Goal: Complete application form

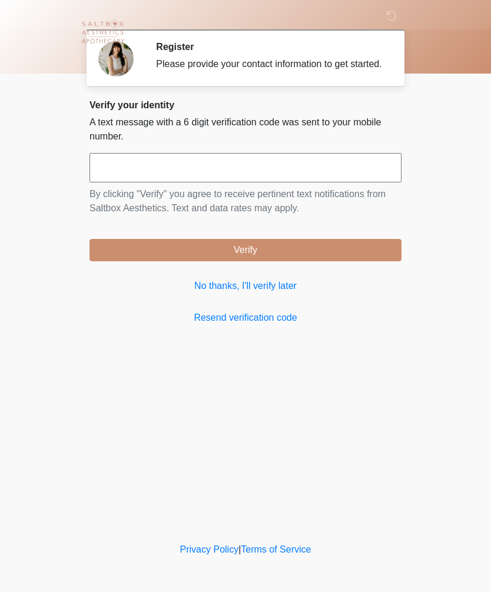
click at [354, 178] on input "text" at bounding box center [245, 167] width 312 height 29
type input "******"
click at [344, 261] on button "Verify" at bounding box center [245, 250] width 312 height 22
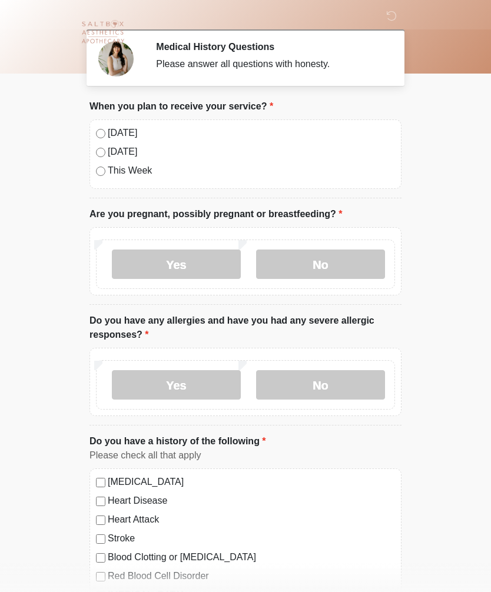
click at [114, 139] on label "Today" at bounding box center [251, 133] width 287 height 14
click at [329, 273] on label "No" at bounding box center [320, 264] width 129 height 29
click at [351, 384] on label "No" at bounding box center [320, 384] width 129 height 29
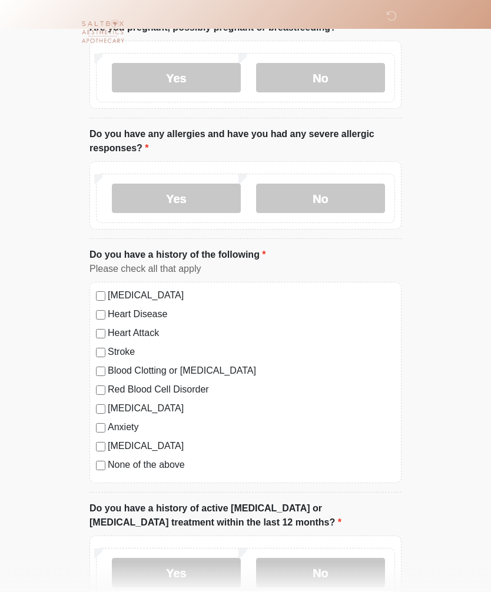
scroll to position [189, 0]
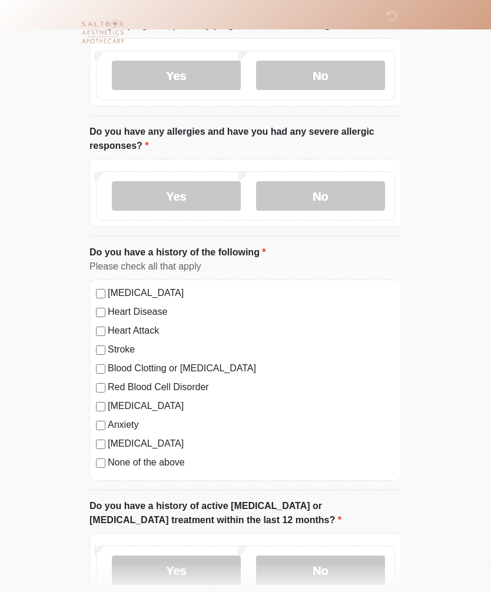
click at [343, 575] on label "No" at bounding box center [320, 570] width 129 height 29
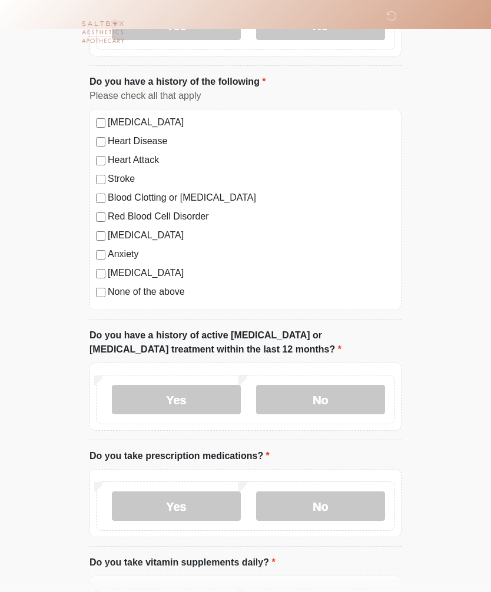
scroll to position [452, 0]
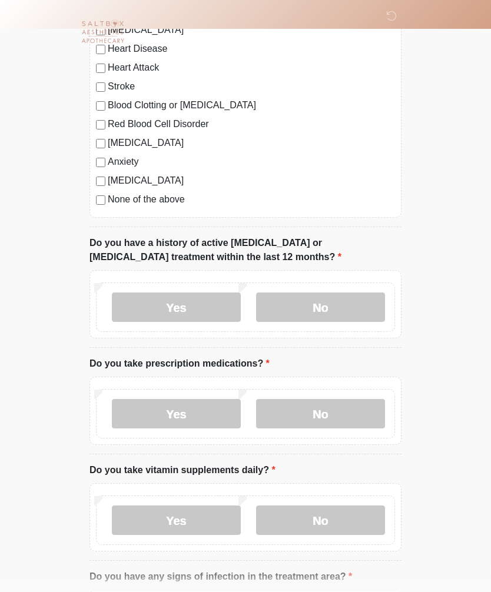
click at [195, 410] on label "Yes" at bounding box center [176, 414] width 129 height 29
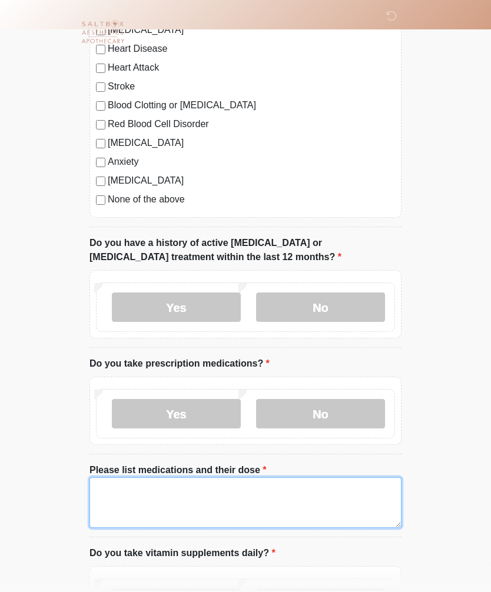
click at [176, 502] on textarea "Please list medications and their dose" at bounding box center [245, 502] width 312 height 51
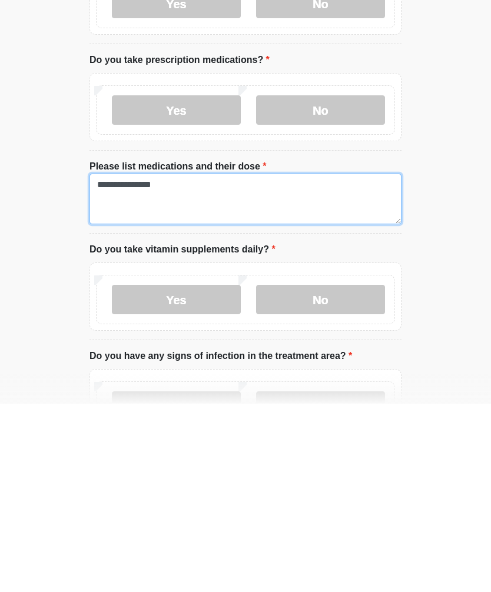
scroll to position [579, 0]
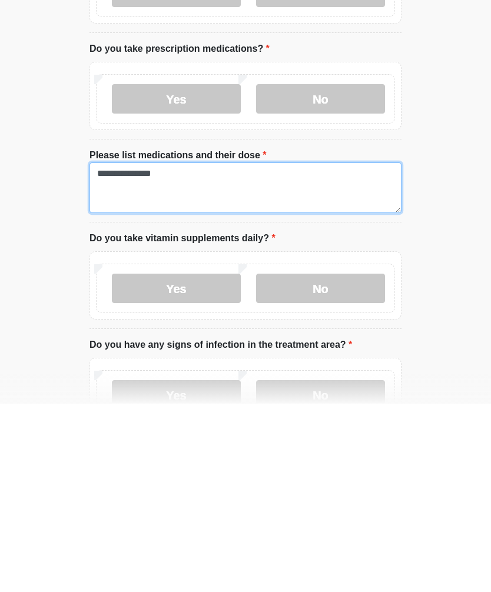
type textarea "**********"
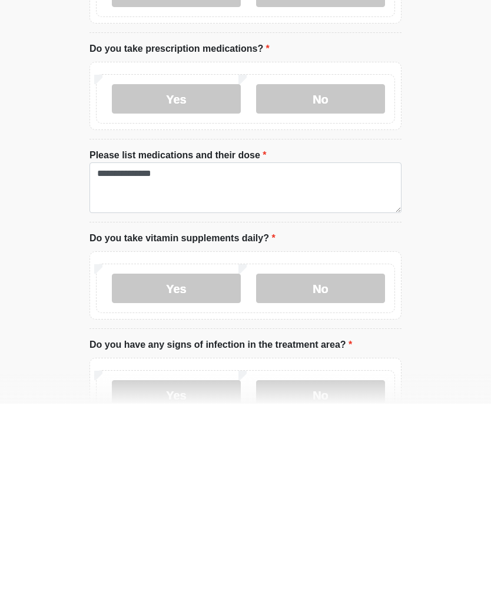
click at [333, 462] on label "No" at bounding box center [320, 476] width 129 height 29
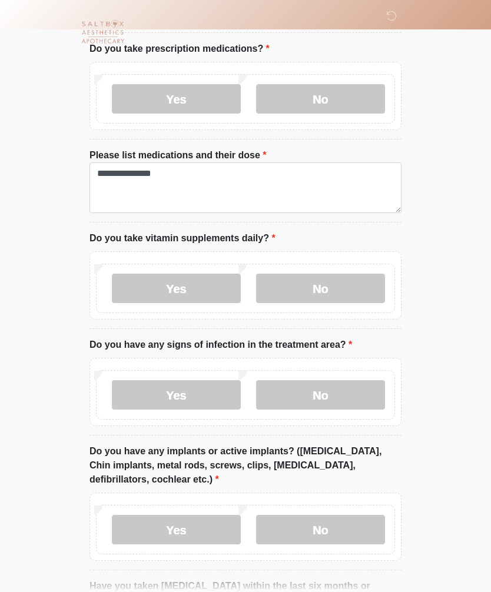
click at [369, 397] on label "No" at bounding box center [320, 394] width 129 height 29
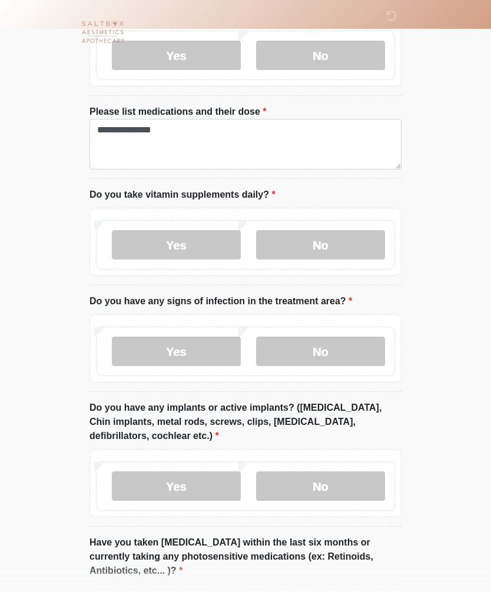
click at [210, 486] on label "Yes" at bounding box center [176, 486] width 129 height 29
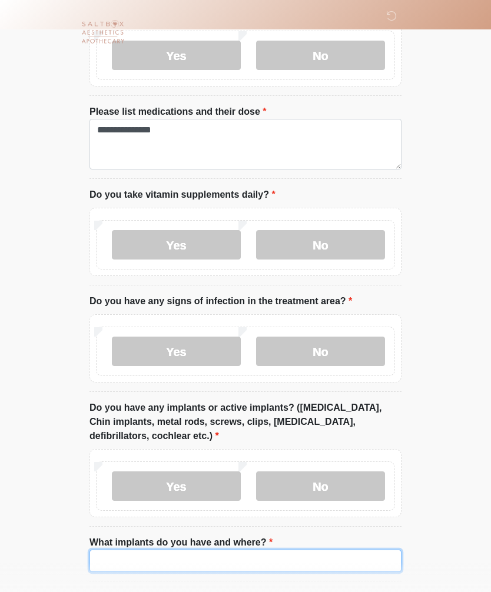
click at [223, 562] on input "What implants do you have and where?" at bounding box center [245, 561] width 312 height 22
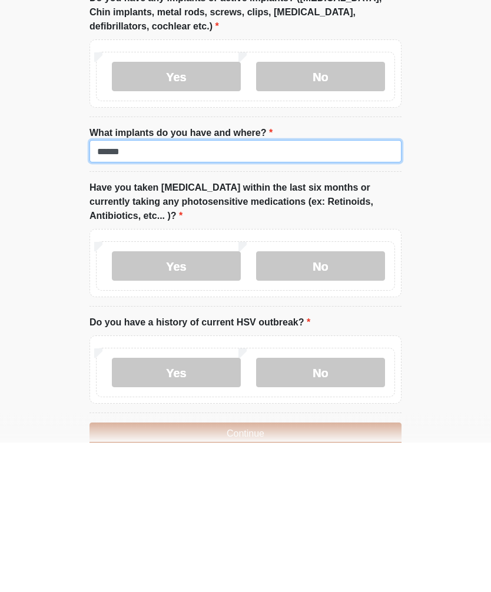
scroll to position [1072, 0]
type input "******"
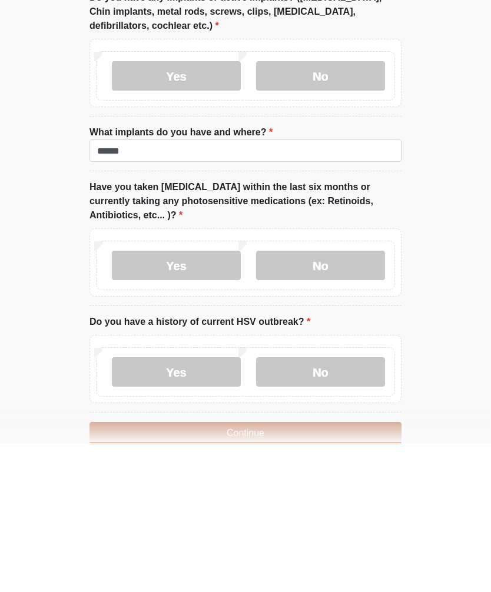
click at [362, 507] on label "No" at bounding box center [320, 521] width 129 height 29
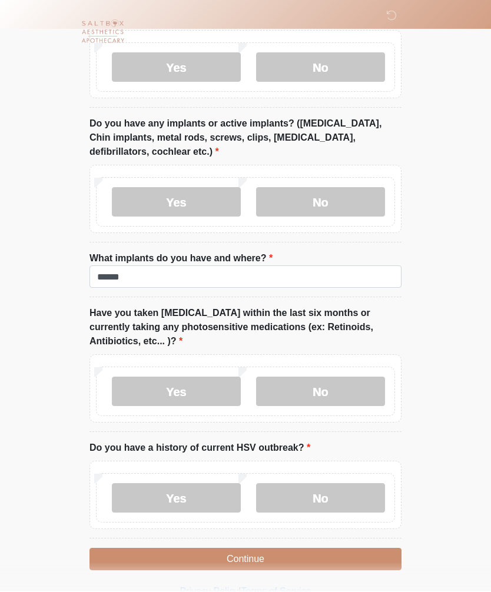
click at [311, 563] on button "Continue" at bounding box center [245, 560] width 312 height 22
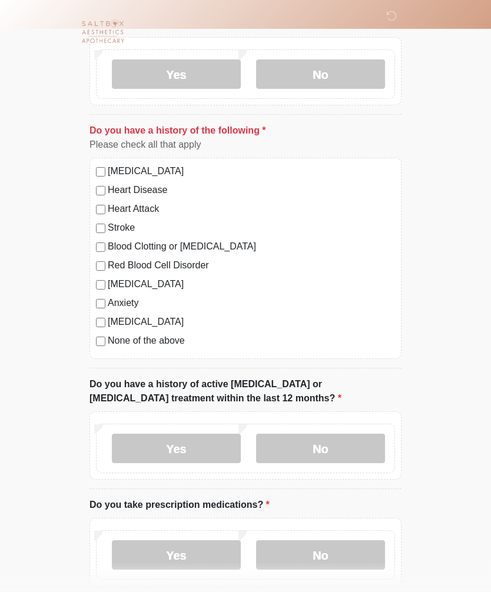
scroll to position [307, 0]
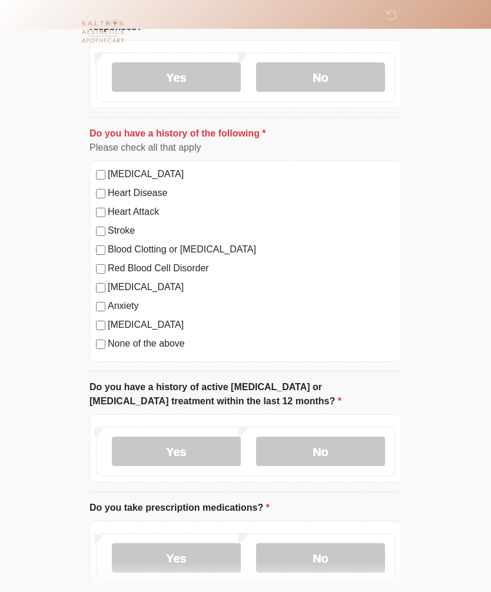
click at [188, 346] on label "None of the above" at bounding box center [251, 344] width 287 height 14
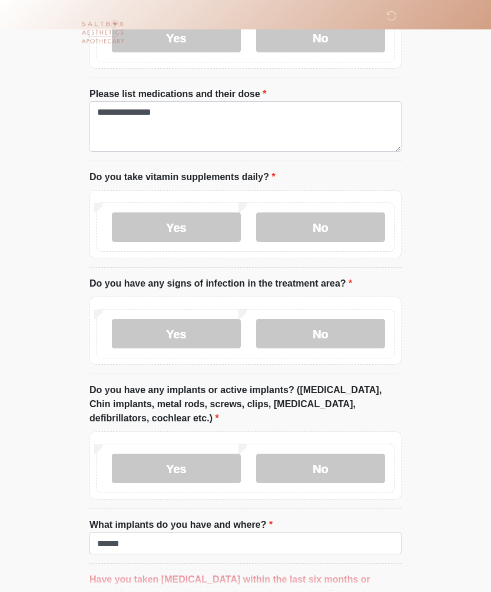
scroll to position [1009, 0]
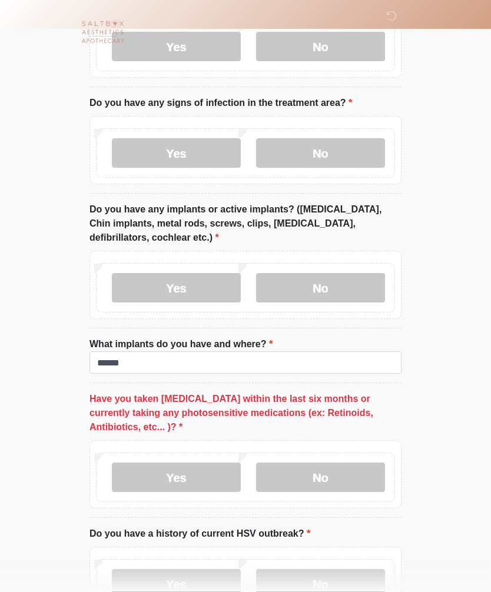
click at [324, 481] on label "No" at bounding box center [320, 477] width 129 height 29
click at [362, 588] on label "No" at bounding box center [320, 583] width 129 height 29
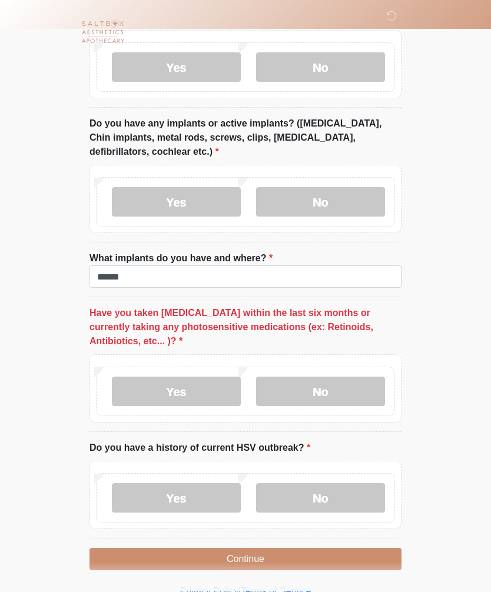
click at [347, 554] on button "Continue" at bounding box center [245, 560] width 312 height 22
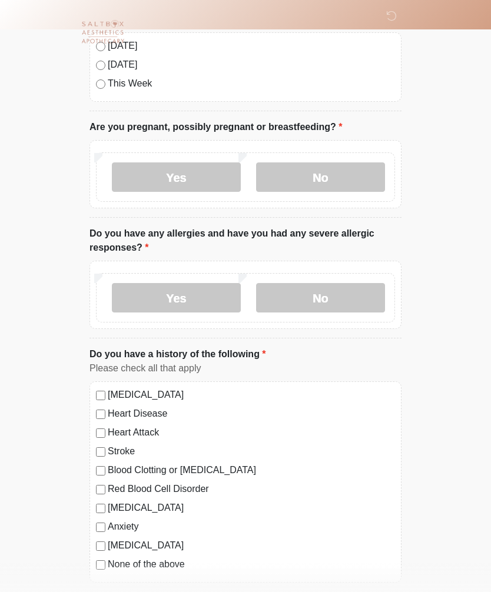
scroll to position [0, 0]
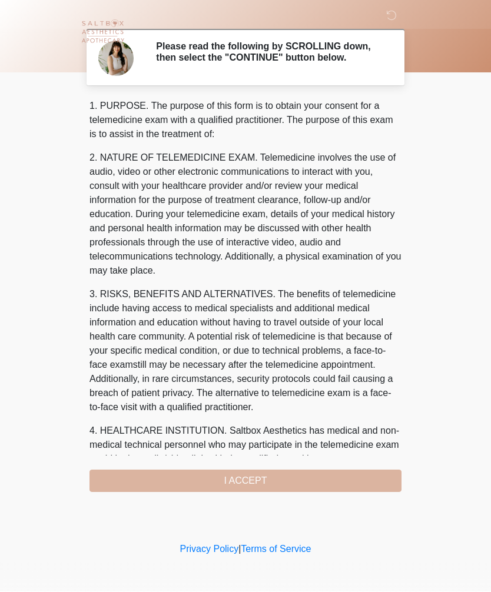
click at [337, 480] on div "1. PURPOSE. The purpose of this form is to obtain your consent for a telemedici…" at bounding box center [245, 296] width 312 height 393
click at [344, 480] on div "1. PURPOSE. The purpose of this form is to obtain your consent for a telemedici…" at bounding box center [245, 296] width 312 height 393
click at [270, 490] on div "1. PURPOSE. The purpose of this form is to obtain your consent for a telemedici…" at bounding box center [245, 296] width 312 height 393
click at [256, 483] on div "1. PURPOSE. The purpose of this form is to obtain your consent for a telemedici…" at bounding box center [245, 296] width 312 height 393
click at [314, 480] on div "1. PURPOSE. The purpose of this form is to obtain your consent for a telemedici…" at bounding box center [245, 296] width 312 height 393
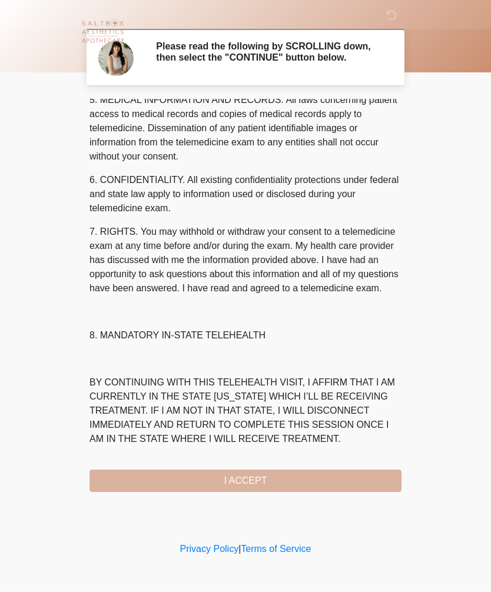
scroll to position [425, 0]
click at [258, 485] on button "I ACCEPT" at bounding box center [245, 481] width 312 height 22
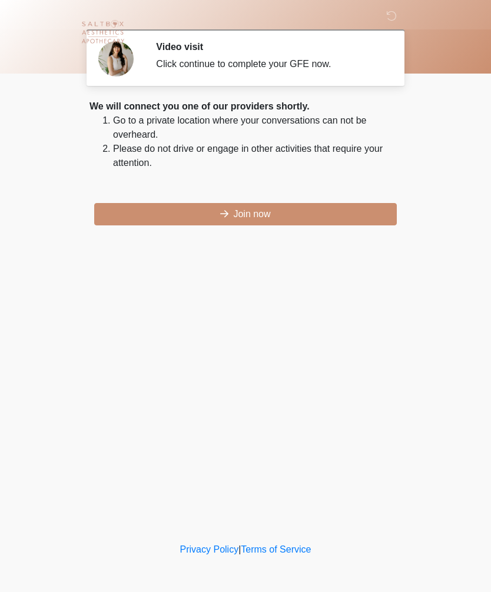
click at [329, 216] on button "Join now" at bounding box center [245, 214] width 303 height 22
